Goal: Check status: Check status

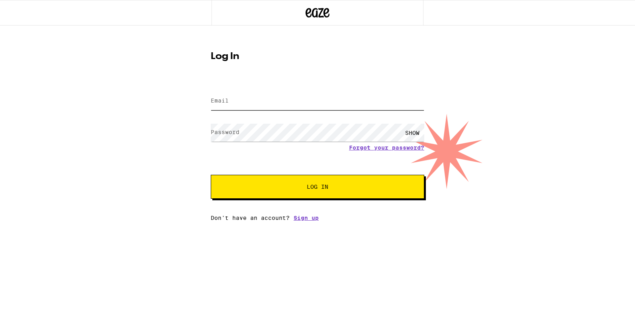
type input "ltrussel@gmail.com"
click at [343, 189] on span "Log In" at bounding box center [317, 187] width 149 height 6
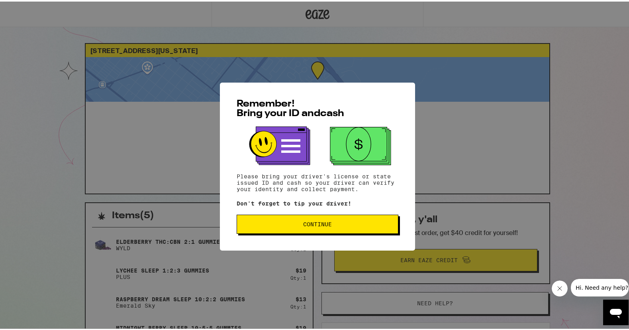
click at [297, 225] on span "Continue" at bounding box center [317, 223] width 148 height 6
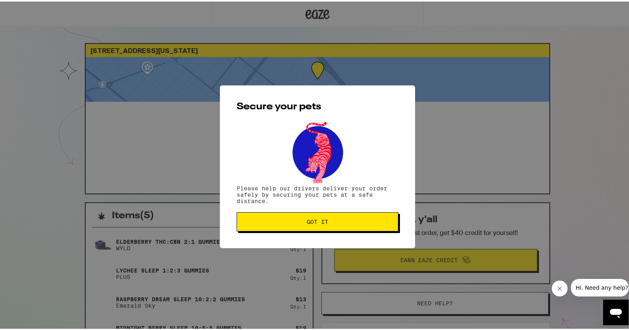
click at [330, 216] on button "Got it" at bounding box center [318, 219] width 162 height 19
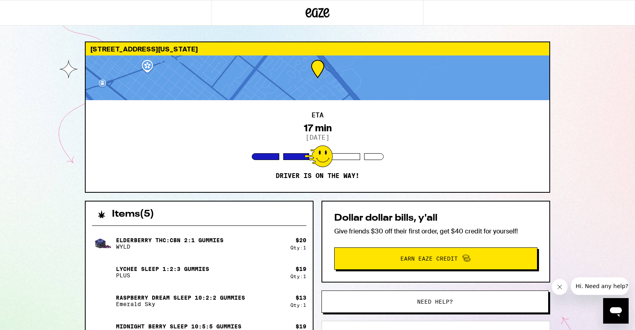
click at [305, 97] on div at bounding box center [318, 77] width 464 height 45
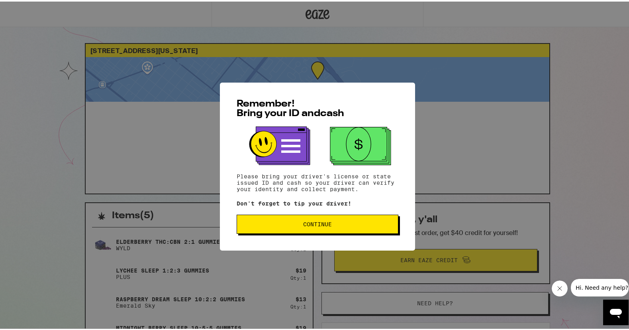
click at [342, 225] on span "Continue" at bounding box center [317, 223] width 148 height 6
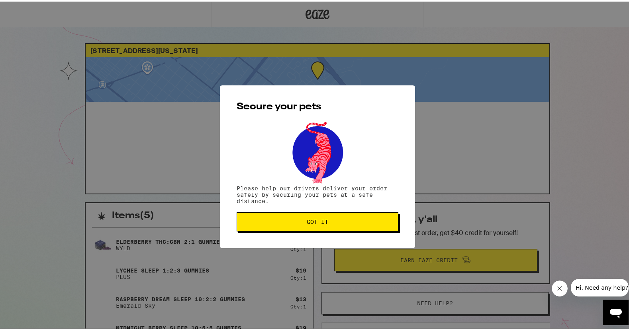
click at [344, 219] on span "Got it" at bounding box center [317, 220] width 148 height 6
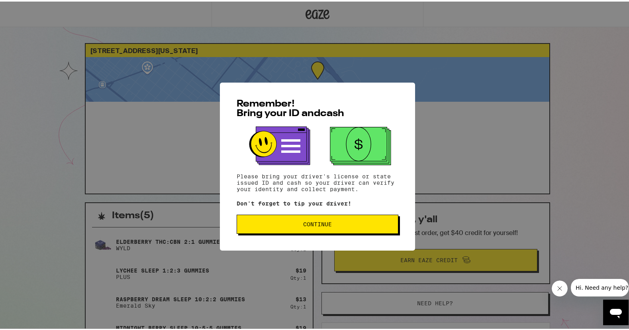
click at [326, 221] on span "Continue" at bounding box center [317, 223] width 29 height 6
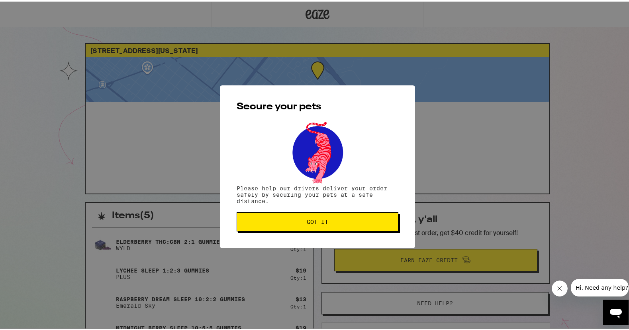
click at [329, 216] on button "Got it" at bounding box center [318, 219] width 162 height 19
